Goal: Transaction & Acquisition: Purchase product/service

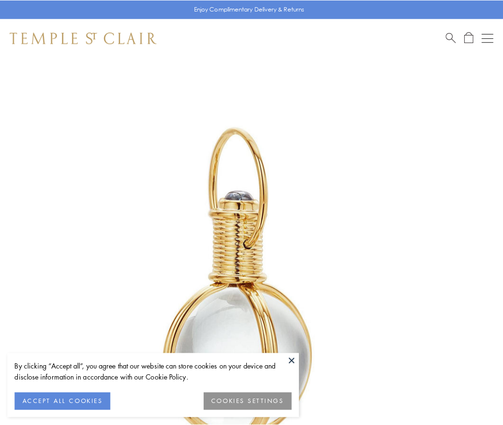
scroll to position [250, 0]
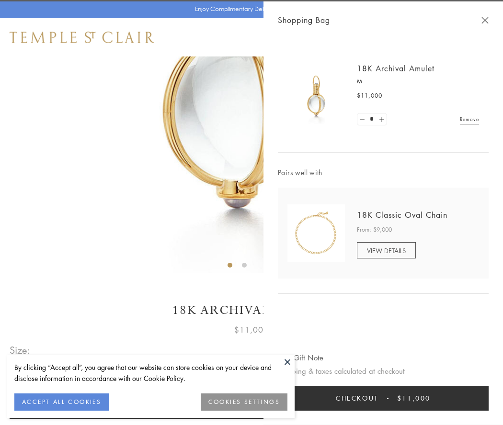
click at [383, 399] on button "Checkout $11,000" at bounding box center [383, 398] width 211 height 25
